Goal: Task Accomplishment & Management: Use online tool/utility

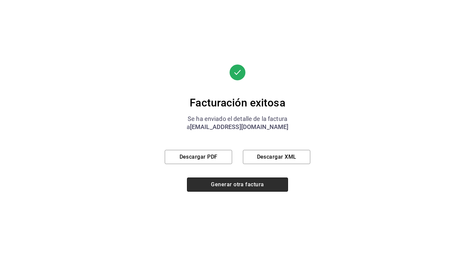
click at [238, 184] on button "Generar otra factura" at bounding box center [237, 185] width 101 height 14
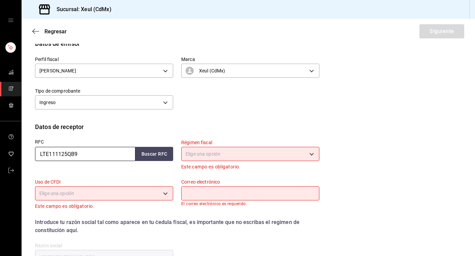
drag, startPoint x: 84, startPoint y: 159, endPoint x: -19, endPoint y: 157, distance: 103.1
click at [0, 157] on html "Sucursal: Xeul (CdMx) Regresar Siguiente Factura general Realiza tus facturas c…" at bounding box center [237, 128] width 475 height 256
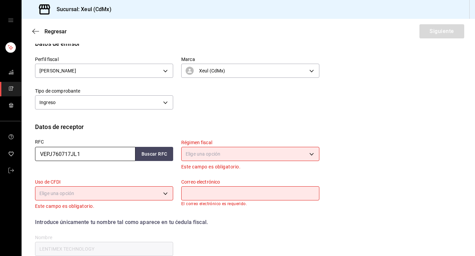
type input "VEPJ760717JL1"
click at [207, 152] on body "Sucursal: Xeul (CdMx) Regresar Siguiente Factura general Realiza tus facturas c…" at bounding box center [237, 128] width 475 height 256
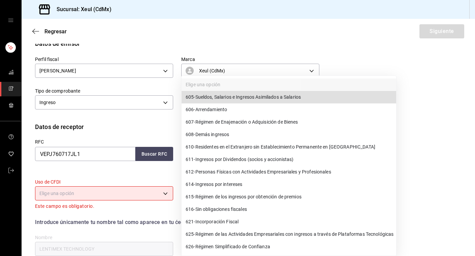
click at [205, 171] on span "612 - Personas Físicas con Actividades Empresariales y Profesionales" at bounding box center [259, 171] width 146 height 7
type input "612"
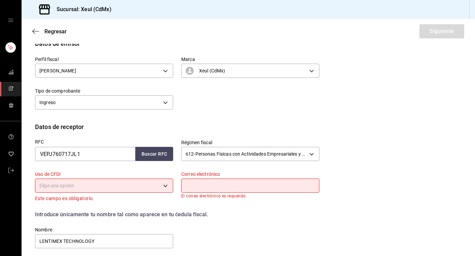
click at [165, 187] on body "Sucursal: Xeul (CdMx) Regresar Siguiente Factura general Realiza tus facturas c…" at bounding box center [237, 128] width 475 height 256
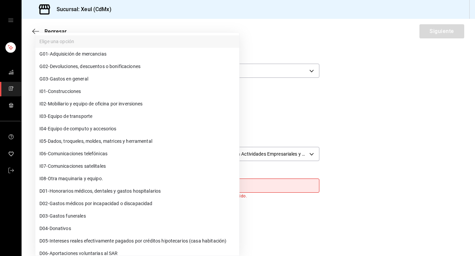
click at [81, 83] on li "G03 - Gastos en general" at bounding box center [137, 79] width 204 height 12
type input "G03"
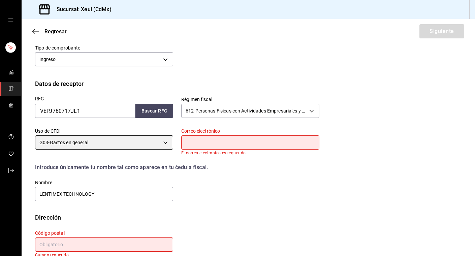
scroll to position [122, 0]
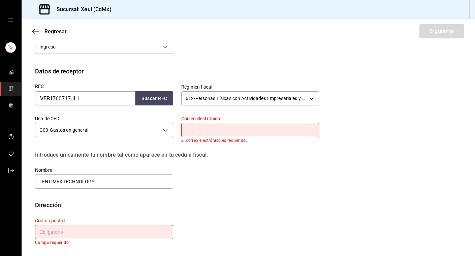
click at [208, 130] on input "text" at bounding box center [250, 130] width 138 height 14
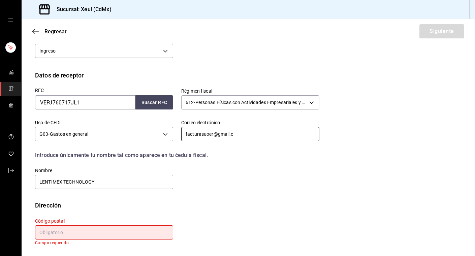
scroll to position [118, 0]
type input "[EMAIL_ADDRESS][DOMAIN_NAME]"
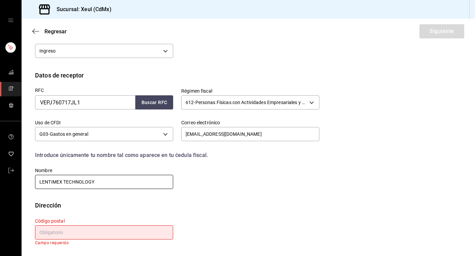
drag, startPoint x: 104, startPoint y: 182, endPoint x: -19, endPoint y: 183, distance: 123.3
click at [0, 183] on html "Sucursal: Xeul (CdMx) Regresar Siguiente Factura general Realiza tus facturas c…" at bounding box center [237, 128] width 475 height 256
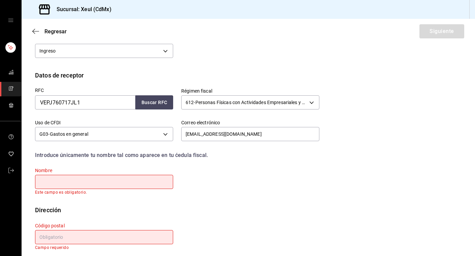
type input "K"
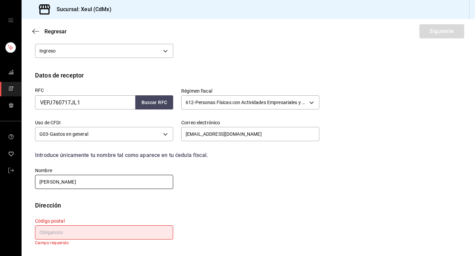
type input "[PERSON_NAME]"
click at [48, 237] on input "text" at bounding box center [104, 232] width 138 height 14
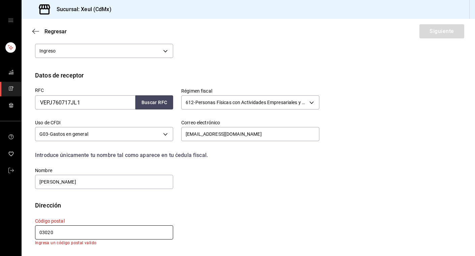
scroll to position [113, 0]
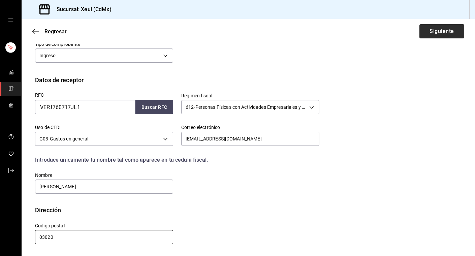
type input "03020"
click at [435, 33] on button "Siguiente" at bounding box center [442, 31] width 45 height 14
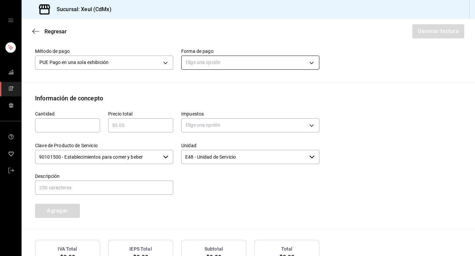
scroll to position [272, 0]
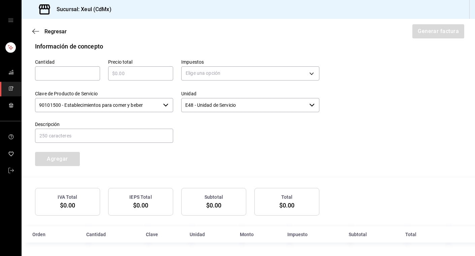
click at [77, 71] on input "text" at bounding box center [67, 73] width 65 height 8
type input "1"
click at [136, 73] on input "text" at bounding box center [140, 73] width 65 height 8
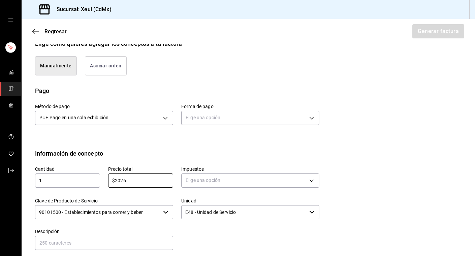
scroll to position [163, 0]
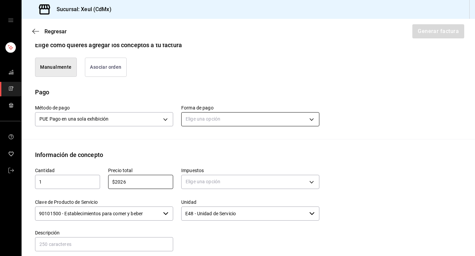
type input "$2026"
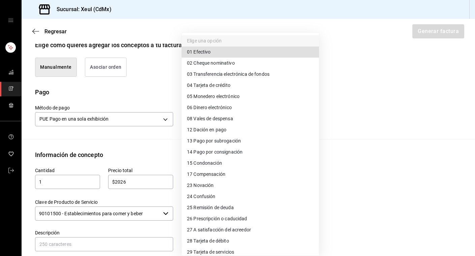
click at [273, 120] on body "Sucursal: Xeul (CdMx) Regresar Generar factura Emisor Perfil fiscal [PERSON_NAM…" at bounding box center [237, 128] width 475 height 256
click at [198, 88] on span "04 Tarjeta de crédito" at bounding box center [208, 85] width 43 height 7
type input "04"
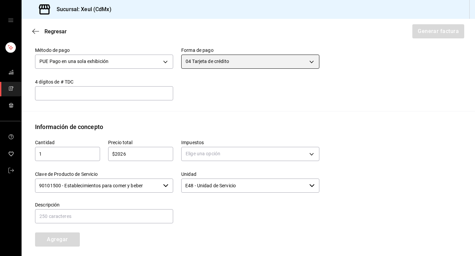
scroll to position [255, 0]
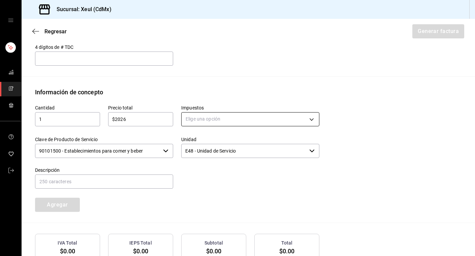
click at [224, 123] on body "Sucursal: Xeul (CdMx) Regresar Generar factura Emisor Perfil fiscal [PERSON_NAM…" at bounding box center [237, 128] width 475 height 256
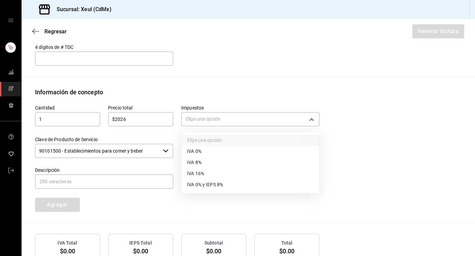
click at [207, 171] on li "IVA 16%" at bounding box center [250, 173] width 137 height 11
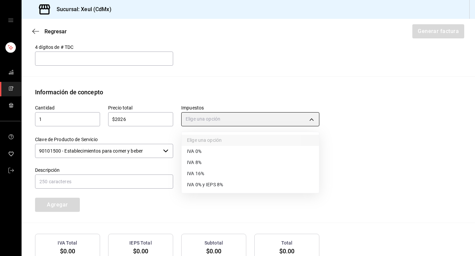
type input "IVA_16"
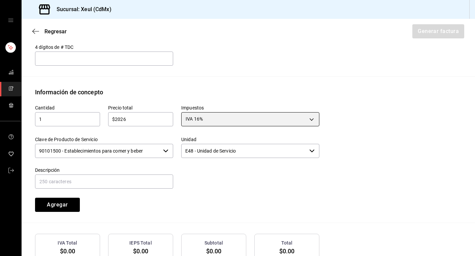
scroll to position [301, 0]
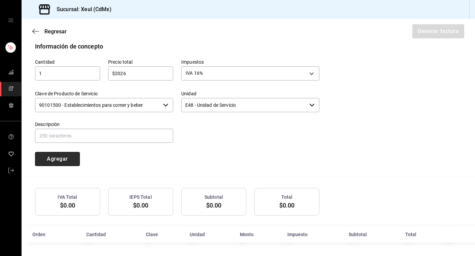
click at [66, 158] on button "Agregar" at bounding box center [57, 159] width 45 height 14
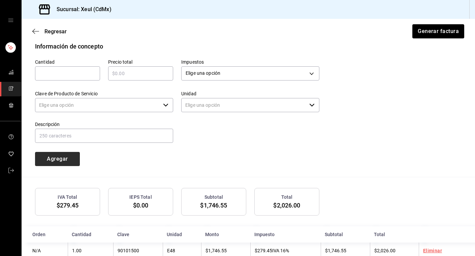
type input "90101500 - Establecimientos para comer y beber"
type input "E48 - Unidad de Servicio"
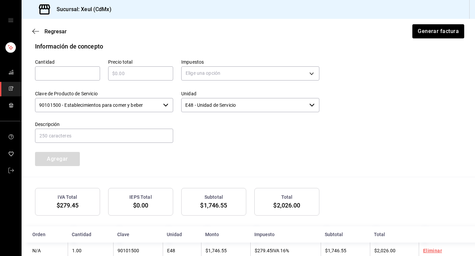
scroll to position [318, 0]
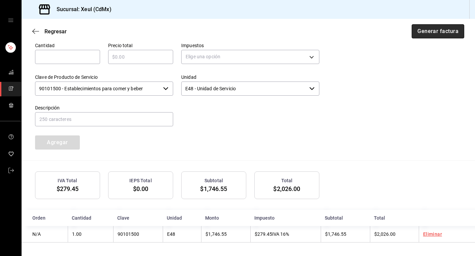
click at [435, 33] on button "Generar factura" at bounding box center [438, 31] width 53 height 14
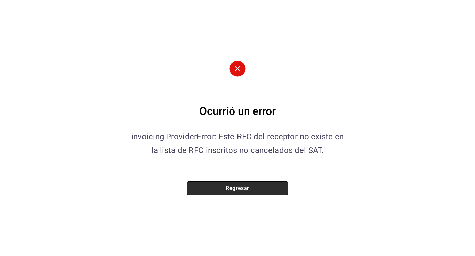
click at [215, 191] on button "Regresar" at bounding box center [237, 188] width 101 height 14
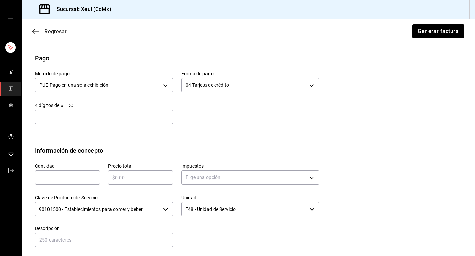
click at [39, 34] on icon "button" at bounding box center [35, 31] width 7 height 6
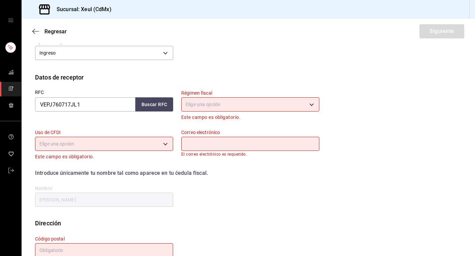
scroll to position [125, 0]
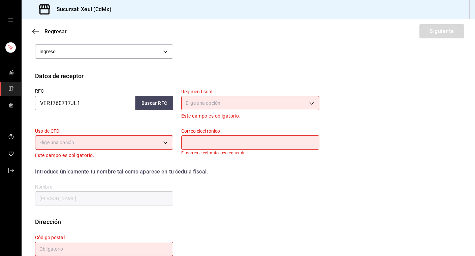
click at [86, 196] on input "[PERSON_NAME]" at bounding box center [104, 198] width 138 height 14
click at [216, 105] on body "Sucursal: Xeul (CdMx) Regresar Siguiente Factura general Realiza tus facturas c…" at bounding box center [237, 128] width 475 height 256
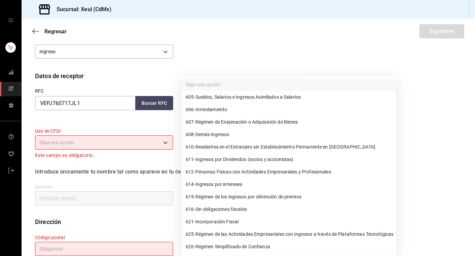
click at [201, 171] on span "612 - Personas Físicas con Actividades Empresariales y Profesionales" at bounding box center [259, 171] width 146 height 7
type input "612"
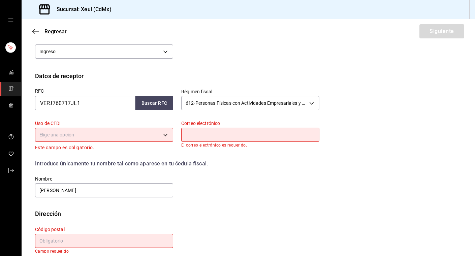
click at [149, 131] on body "Sucursal: Xeul (CdMx) Regresar Siguiente Factura general Realiza tus facturas c…" at bounding box center [237, 128] width 475 height 256
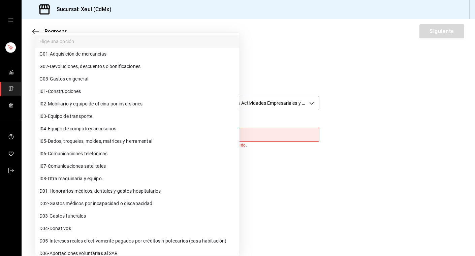
click at [61, 78] on span "G03 - Gastos en general" at bounding box center [63, 78] width 49 height 7
type input "G03"
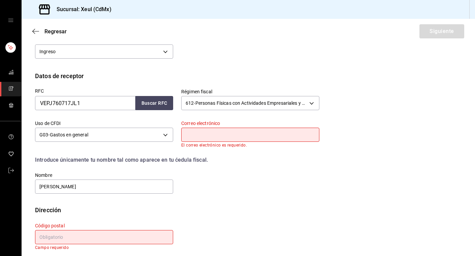
click at [197, 136] on input "text" at bounding box center [250, 135] width 138 height 14
type input "[EMAIL_ADDRESS][DOMAIN_NAME]"
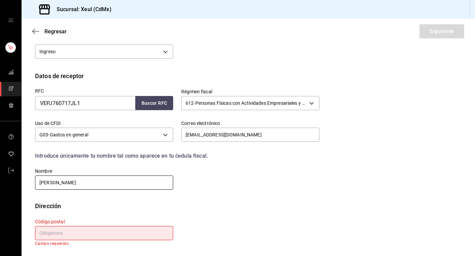
click at [51, 185] on input "[PERSON_NAME]" at bounding box center [104, 183] width 138 height 14
type input "[PERSON_NAME]"
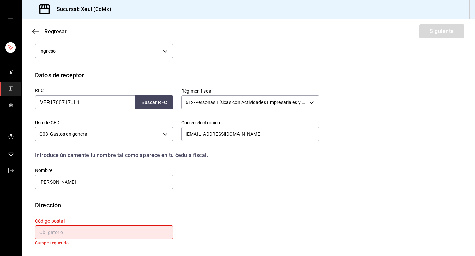
click at [69, 235] on input "text" at bounding box center [104, 232] width 138 height 14
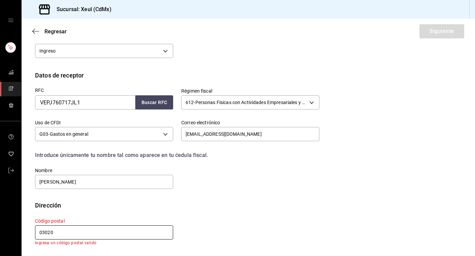
scroll to position [121, 0]
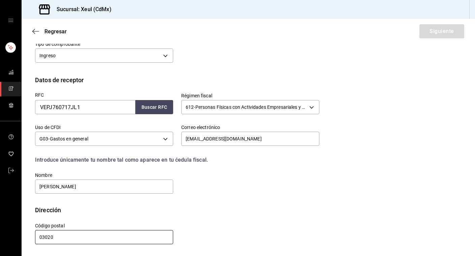
type input "03020"
click at [324, 175] on div "RFC VEPJ760717JL1 Buscar RFC Régimen fiscal 612 - Personas Físicas con Activida…" at bounding box center [248, 145] width 427 height 121
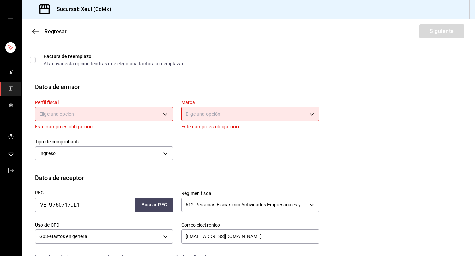
scroll to position [0, 0]
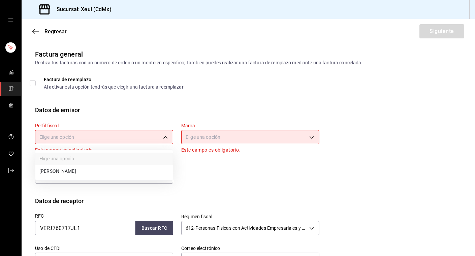
click at [153, 134] on body "Sucursal: Xeul (CdMx) Regresar Siguiente Factura general Realiza tus facturas c…" at bounding box center [237, 128] width 475 height 256
click at [126, 175] on li "[PERSON_NAME]" at bounding box center [103, 171] width 137 height 12
type input "554c110a-18dd-44f3-977d-186ab1f95351"
type input "556c56df-7d38-43a9-98c1-84be39c4f433"
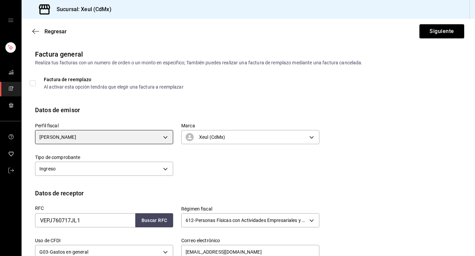
scroll to position [113, 0]
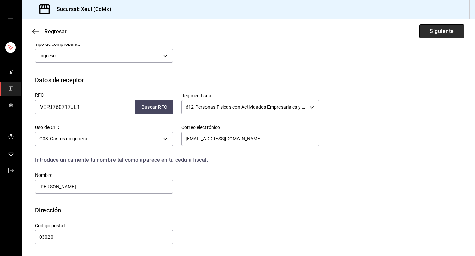
click at [442, 32] on button "Siguiente" at bounding box center [442, 31] width 45 height 14
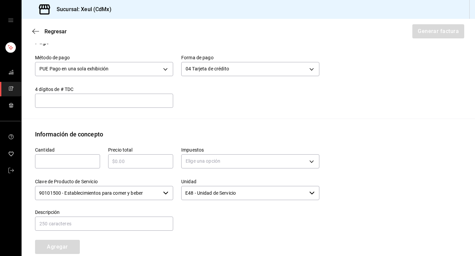
scroll to position [243, 0]
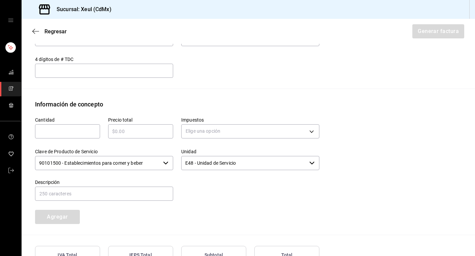
click at [46, 131] on input "text" at bounding box center [67, 131] width 65 height 8
type input "1"
click at [137, 131] on input "text" at bounding box center [140, 131] width 65 height 8
type input "$2026"
click at [227, 133] on body "Sucursal: Xeul (CdMx) Regresar Generar factura Emisor Perfil fiscal [PERSON_NAM…" at bounding box center [237, 128] width 475 height 256
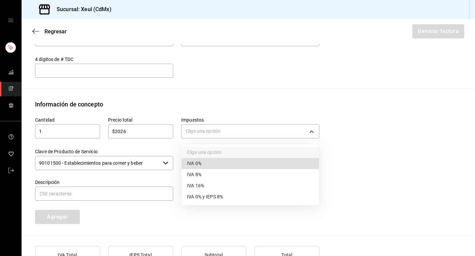
click at [209, 187] on li "IVA 16%" at bounding box center [250, 185] width 137 height 11
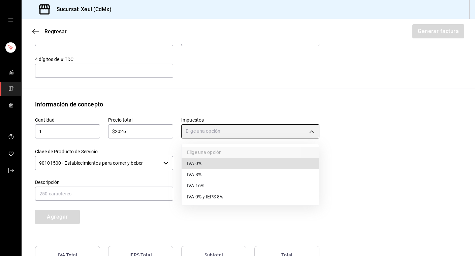
type input "IVA_16"
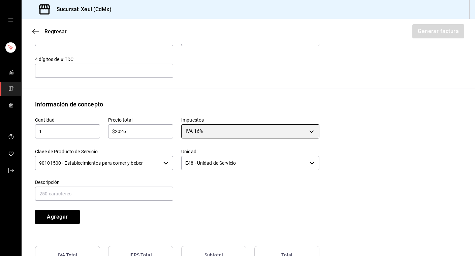
scroll to position [301, 0]
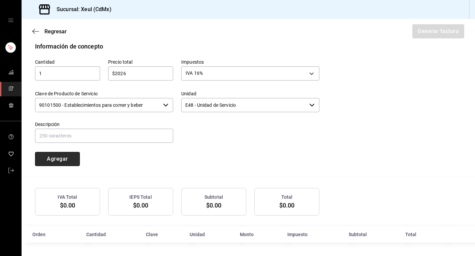
click at [50, 160] on button "Agregar" at bounding box center [57, 159] width 45 height 14
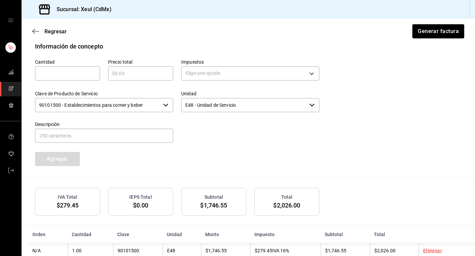
scroll to position [318, 0]
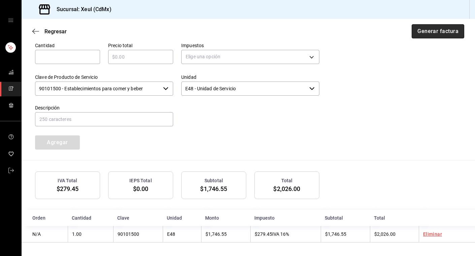
click at [450, 28] on button "Generar factura" at bounding box center [438, 31] width 53 height 14
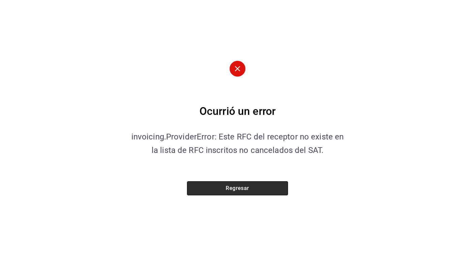
click at [217, 189] on button "Regresar" at bounding box center [237, 188] width 101 height 14
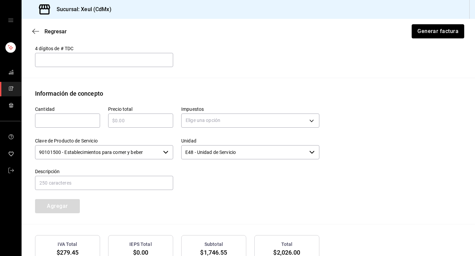
scroll to position [201, 0]
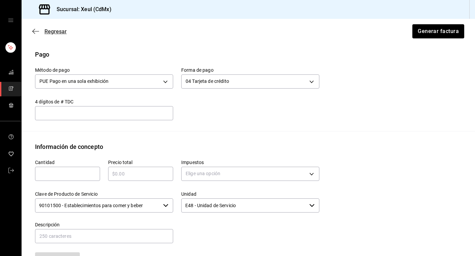
click at [37, 32] on icon "button" at bounding box center [35, 31] width 7 height 6
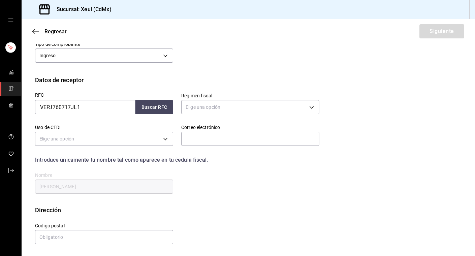
scroll to position [66, 0]
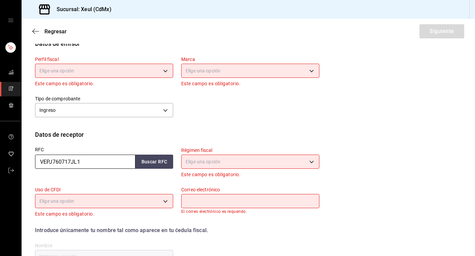
click at [54, 161] on input "VEPJ760717JL1" at bounding box center [85, 162] width 100 height 14
click at [53, 161] on input "VEPJ760717JL1" at bounding box center [85, 162] width 100 height 14
type input "VEP760717JL1"
click at [53, 161] on input "VEPX760717JL1" at bounding box center [85, 162] width 100 height 14
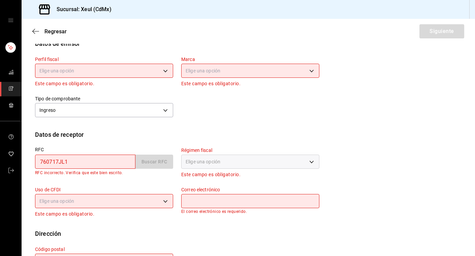
type input "760717JL1"
click at [126, 78] on div "Elige una opción" at bounding box center [104, 70] width 138 height 18
click at [99, 69] on body "Sucursal: Xeul (CdMx) Regresar Siguiente Factura general Realiza tus facturas c…" at bounding box center [237, 128] width 475 height 256
click at [82, 103] on li "[PERSON_NAME]" at bounding box center [103, 105] width 137 height 12
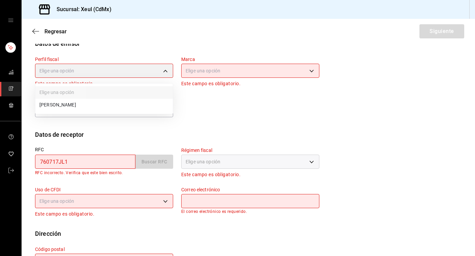
type input "554c110a-18dd-44f3-977d-186ab1f95351"
type input "556c56df-7d38-43a9-98c1-84be39c4f433"
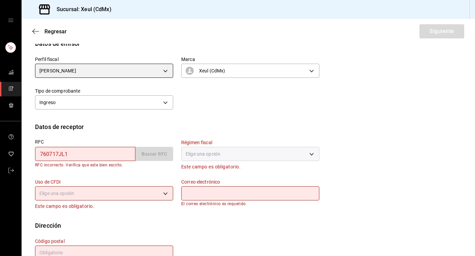
scroll to position [87, 0]
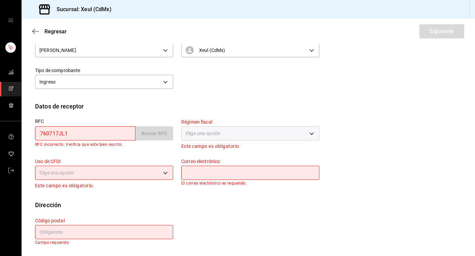
click at [85, 132] on input "760717JL1" at bounding box center [85, 133] width 100 height 14
drag, startPoint x: 74, startPoint y: 135, endPoint x: 38, endPoint y: 131, distance: 35.9
click at [38, 131] on input "760717JL1" at bounding box center [85, 133] width 100 height 14
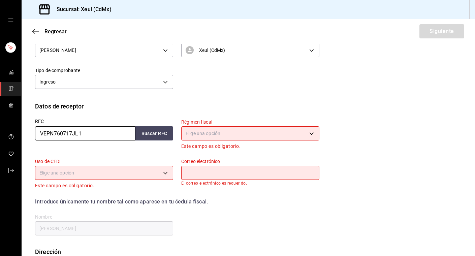
type input "VEPN760717JL1"
click at [234, 134] on body "Sucursal: Xeul (CdMx) Regresar Siguiente Factura general Realiza tus facturas c…" at bounding box center [237, 128] width 475 height 256
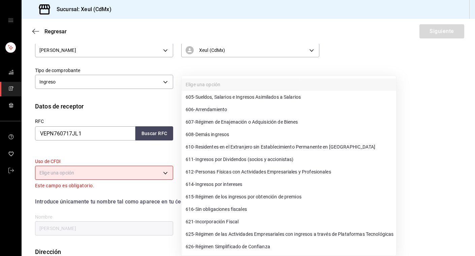
click at [211, 171] on span "612 - Personas Físicas con Actividades Empresariales y Profesionales" at bounding box center [259, 171] width 146 height 7
type input "612"
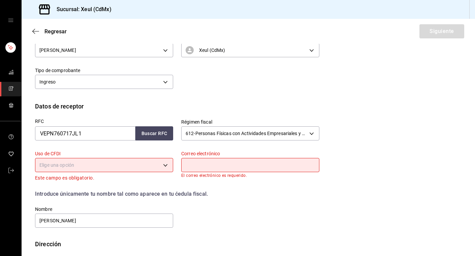
click at [166, 164] on body "Sucursal: Xeul (CdMx) Regresar Siguiente Factura general Realiza tus facturas c…" at bounding box center [237, 128] width 475 height 256
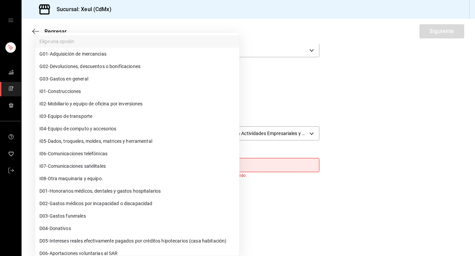
click at [72, 79] on span "G03 - Gastos en general" at bounding box center [63, 78] width 49 height 7
type input "G03"
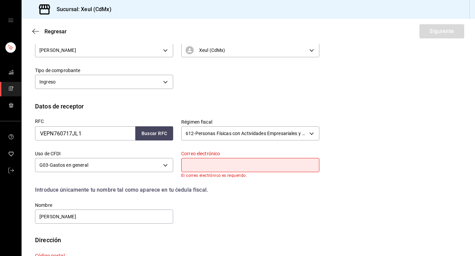
click at [199, 168] on input "text" at bounding box center [250, 165] width 138 height 14
type input "[EMAIL_ADDRESS][DOMAIN_NAME]"
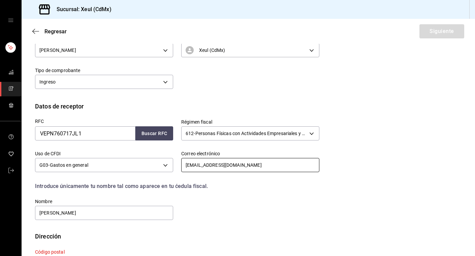
scroll to position [118, 0]
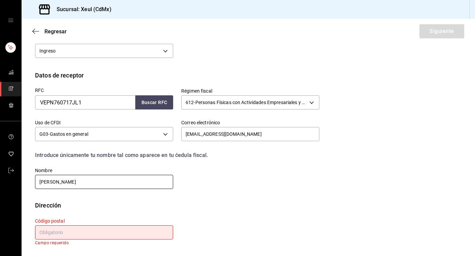
click at [42, 183] on input "[PERSON_NAME]" at bounding box center [104, 182] width 138 height 14
type input "[PERSON_NAME]"
click at [68, 233] on input "text" at bounding box center [104, 232] width 138 height 14
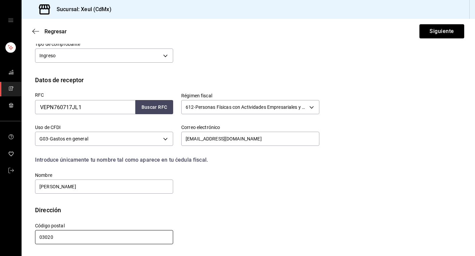
scroll to position [113, 0]
type input "03020"
click at [238, 196] on div "RFC VEPN760717JL1 Buscar RFC Régimen fiscal 612 - Personas Físicas con Activida…" at bounding box center [248, 145] width 427 height 121
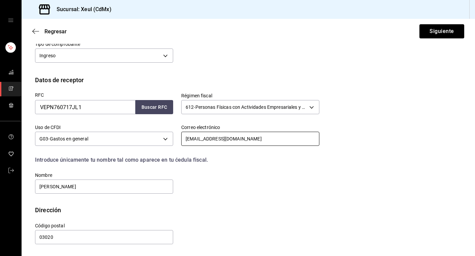
click at [207, 140] on input "[EMAIL_ADDRESS][DOMAIN_NAME]" at bounding box center [250, 139] width 138 height 14
click at [213, 140] on input "[EMAIL_ADDRESS][DOMAIN_NAME]" at bounding box center [250, 139] width 138 height 14
type input "[EMAIL_ADDRESS][DOMAIN_NAME]"
click at [292, 181] on div "RFC VEPN760717JL1 Buscar RFC Régimen fiscal 612 - Personas Físicas con Activida…" at bounding box center [173, 140] width 292 height 110
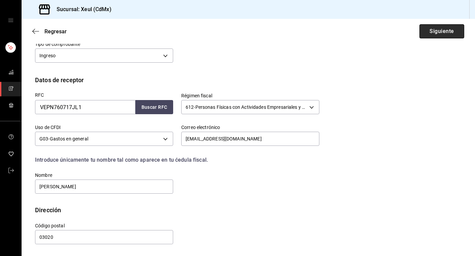
click at [440, 34] on button "Siguiente" at bounding box center [442, 31] width 45 height 14
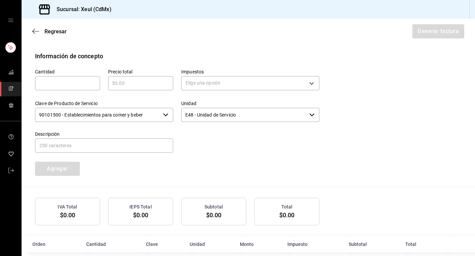
scroll to position [301, 0]
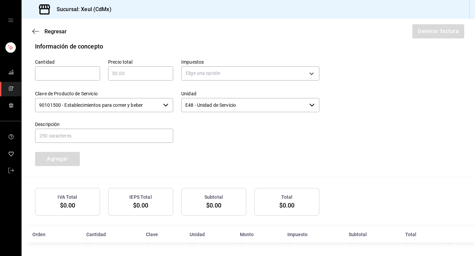
click at [58, 73] on input "text" at bounding box center [67, 73] width 65 height 8
type input "1"
click at [139, 76] on input "text" at bounding box center [140, 73] width 65 height 8
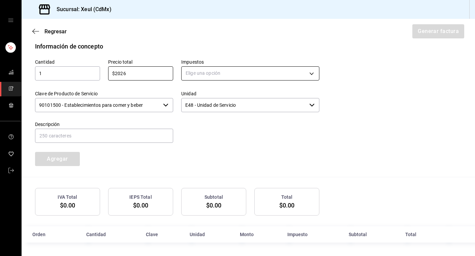
type input "$2026"
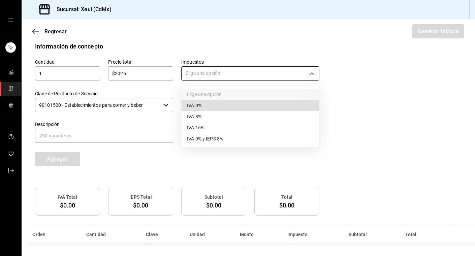
click at [207, 75] on body "Sucursal: Xeul (CdMx) Regresar Generar factura Emisor Perfil fiscal [PERSON_NAM…" at bounding box center [237, 128] width 475 height 256
click at [203, 130] on span "IVA 16%" at bounding box center [195, 127] width 17 height 7
type input "IVA_16"
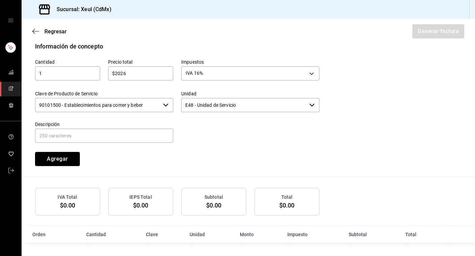
click at [67, 157] on button "Agregar" at bounding box center [57, 159] width 45 height 14
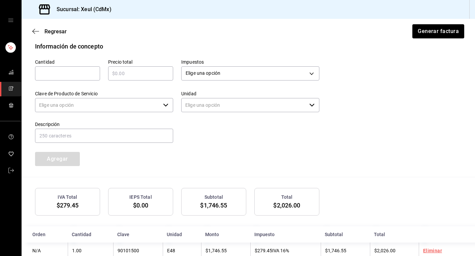
type input "90101500 - Establecimientos para comer y beber"
type input "E48 - Unidad de Servicio"
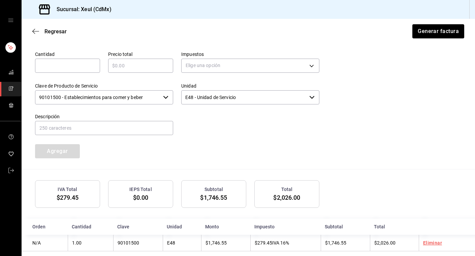
scroll to position [308, 0]
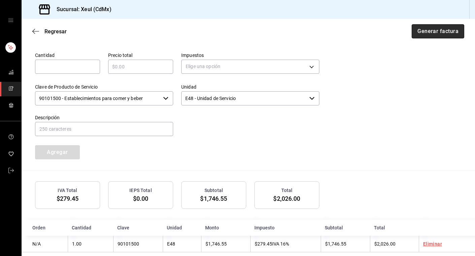
click at [437, 34] on button "Generar factura" at bounding box center [438, 31] width 53 height 14
